Goal: Task Accomplishment & Management: Use online tool/utility

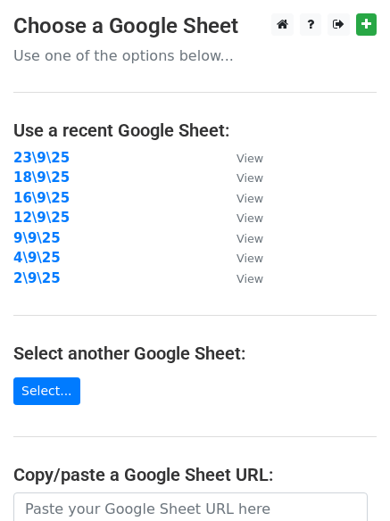
scroll to position [297, 0]
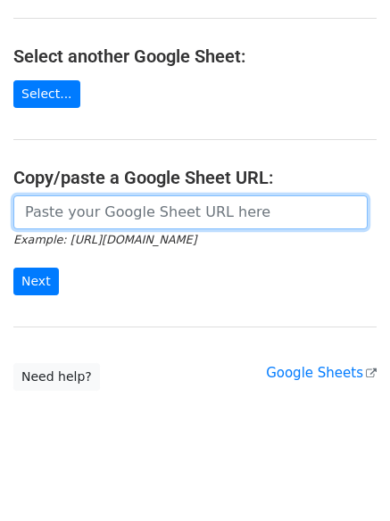
click at [134, 227] on input "url" at bounding box center [190, 213] width 354 height 34
paste input "https://docs.google.com/spreadsheets/d/1EkukUc_sP7yEBQCgHlY_-YsbmoVS_PDU3NfWy6a…"
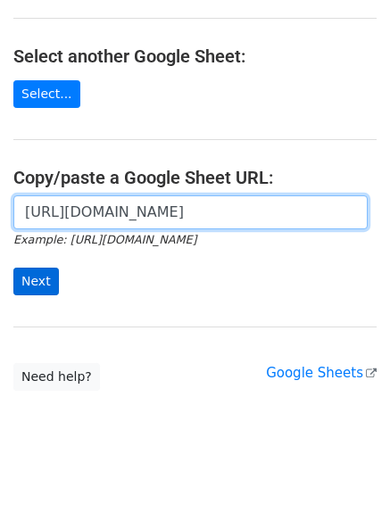
scroll to position [0, 390]
type input "https://docs.google.com/spreadsheets/d/1EkukUc_sP7yEBQCgHlY_-YsbmoVS_PDU3NfWy6a…"
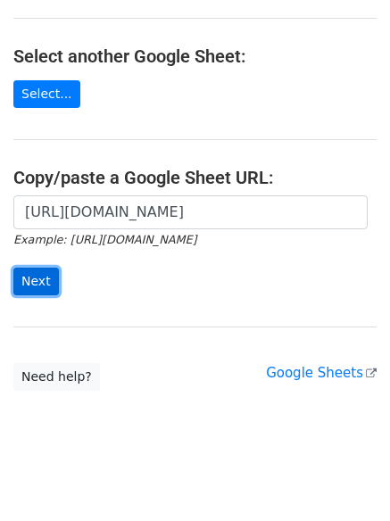
click at [43, 278] on input "Next" at bounding box center [36, 282] width 46 height 28
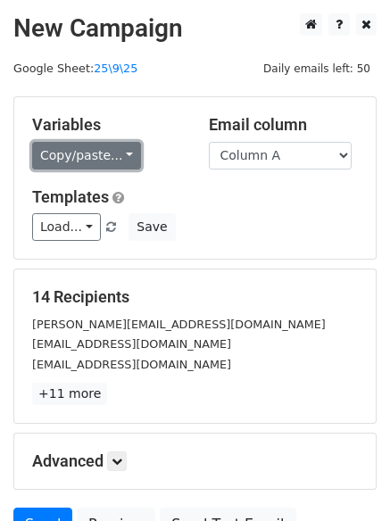
click at [104, 159] on link "Copy/paste..." at bounding box center [86, 156] width 109 height 28
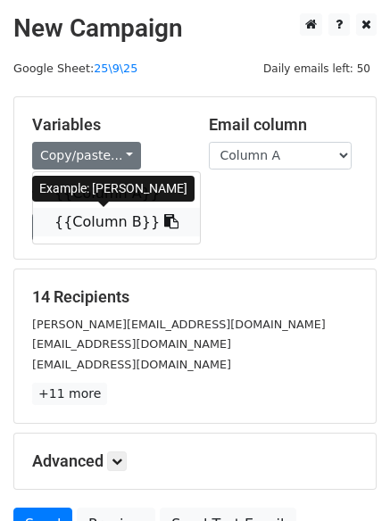
click at [99, 232] on link "{{Column B}}" at bounding box center [116, 222] width 167 height 29
